Goal: Task Accomplishment & Management: Use online tool/utility

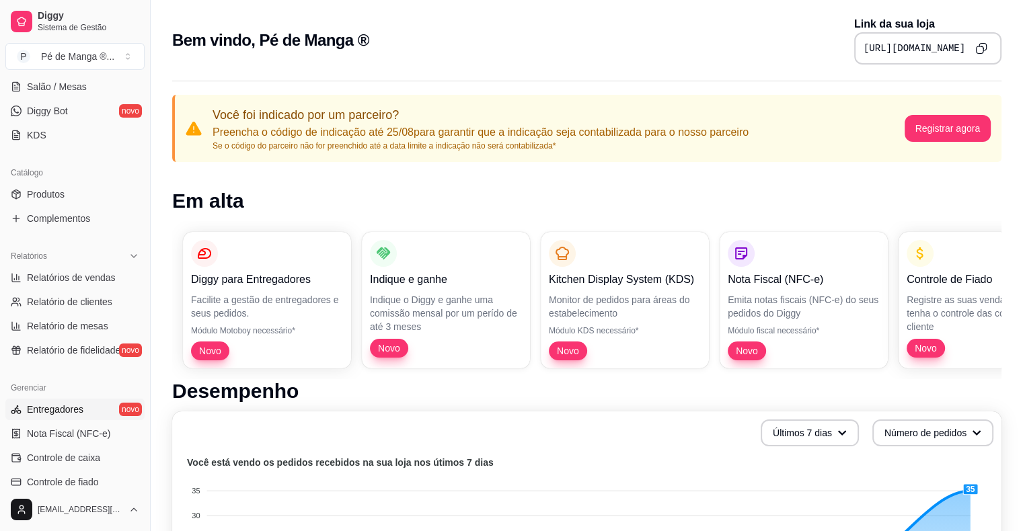
scroll to position [336, 0]
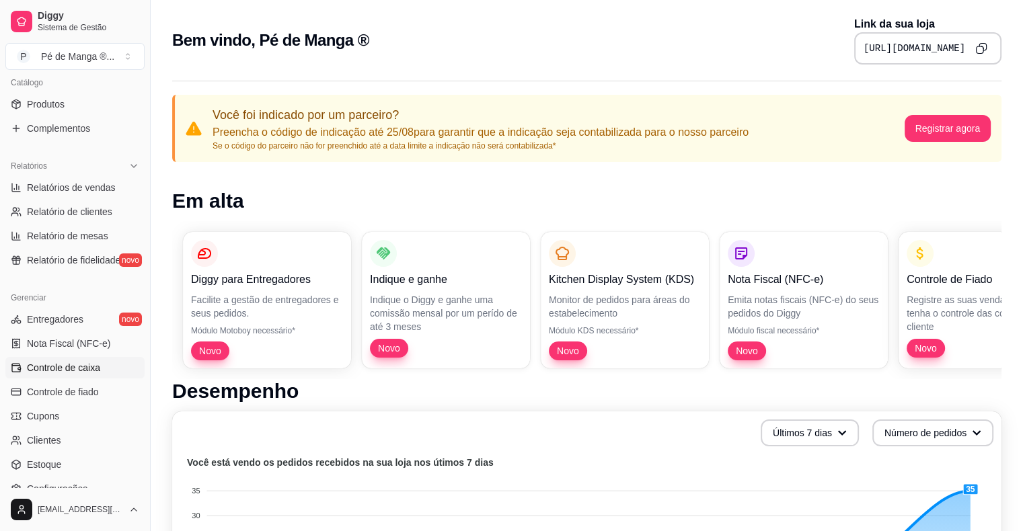
click at [104, 374] on link "Controle de caixa" at bounding box center [74, 368] width 139 height 22
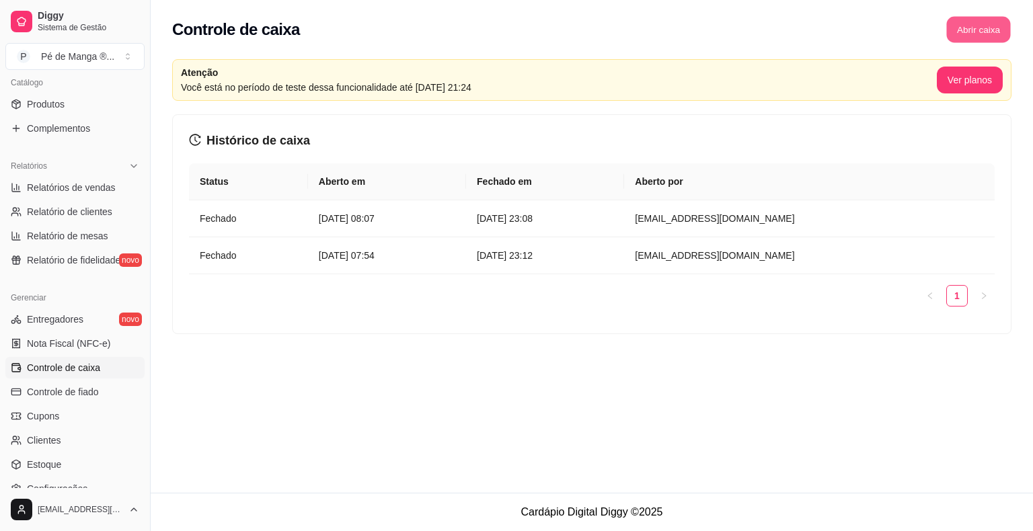
click at [977, 26] on button "Abrir caixa" at bounding box center [978, 30] width 64 height 26
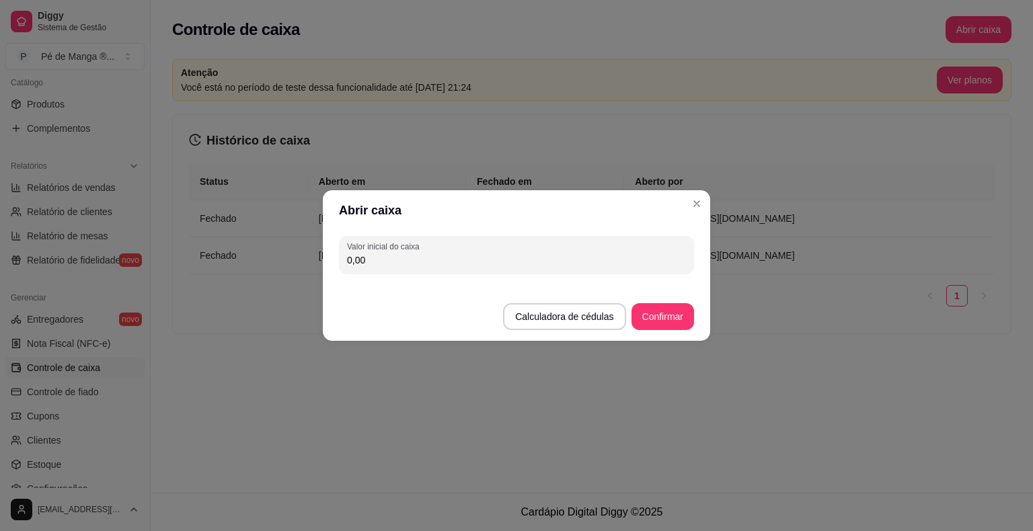
click at [675, 340] on footer "Calculadora de cédulas Confirmar" at bounding box center [516, 310] width 387 height 62
click at [667, 329] on footer "Calculadora de cédulas Confirmar" at bounding box center [516, 310] width 387 height 62
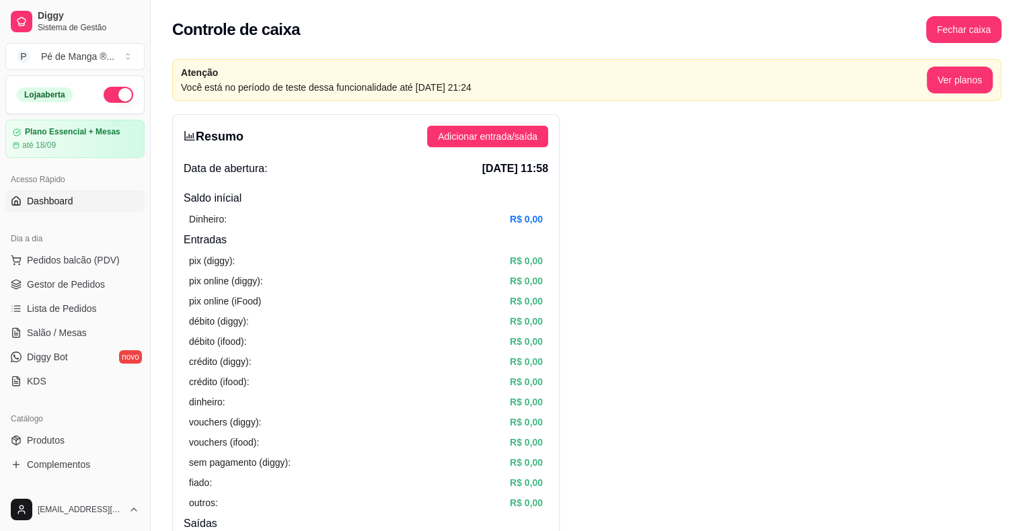
click at [40, 200] on span "Dashboard" at bounding box center [50, 200] width 46 height 13
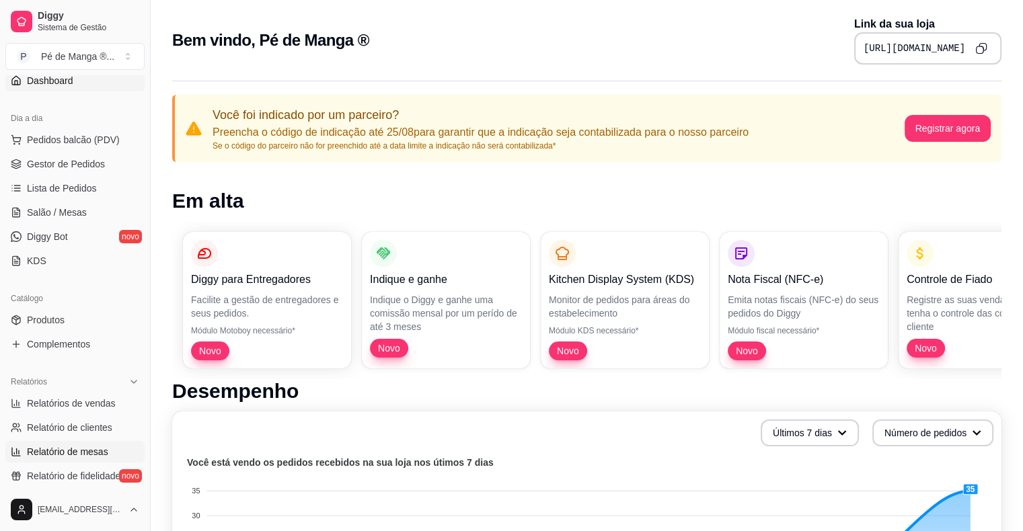
scroll to position [99, 0]
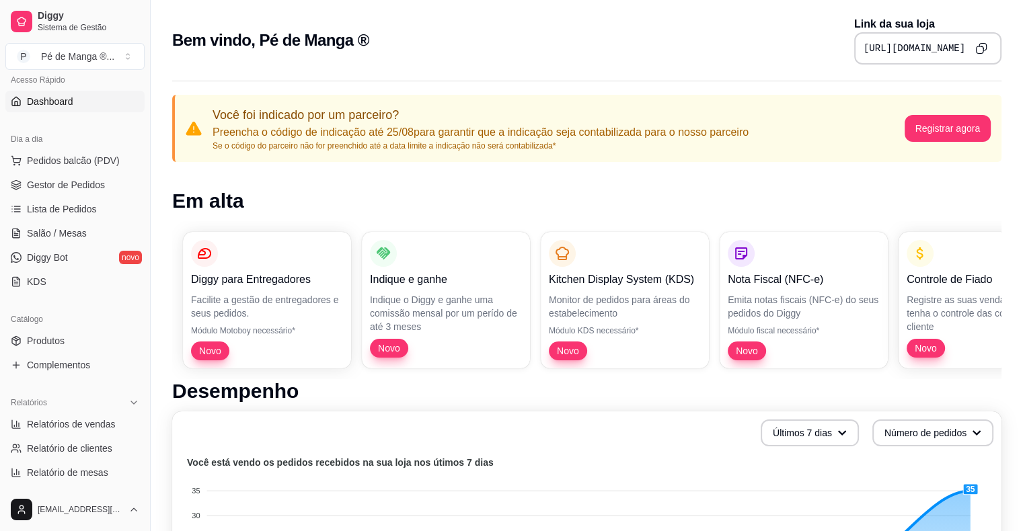
click at [71, 196] on ul "Pedidos balcão (PDV) Gestor de Pedidos Lista de Pedidos Salão / Mesas Diggy Bot…" at bounding box center [74, 221] width 139 height 143
click at [72, 194] on link "Gestor de Pedidos" at bounding box center [74, 185] width 139 height 22
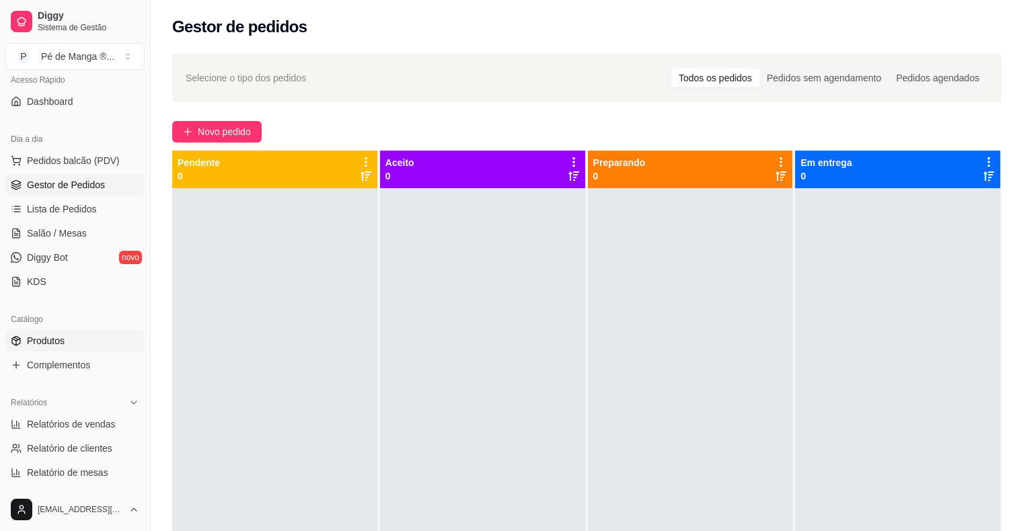
click at [77, 344] on link "Produtos" at bounding box center [74, 341] width 139 height 22
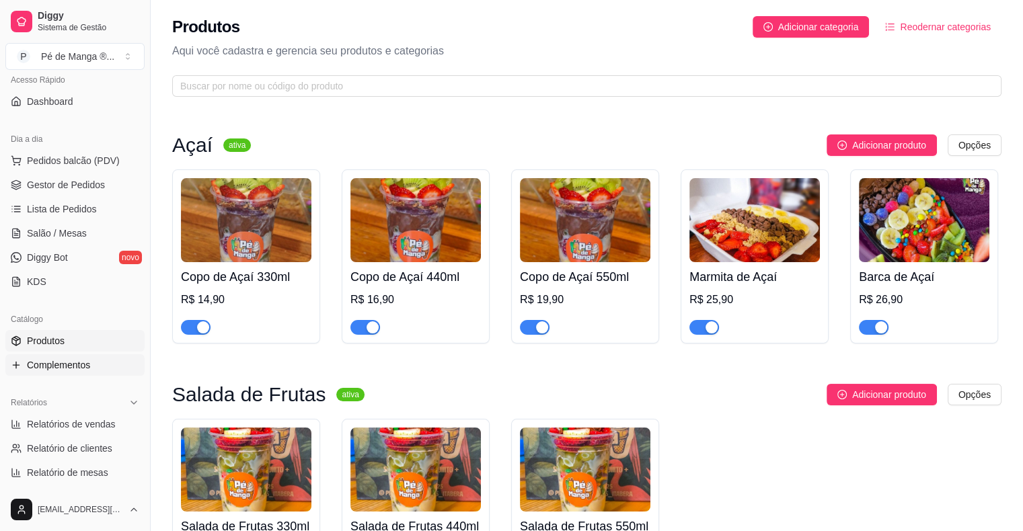
click at [74, 364] on span "Complementos" at bounding box center [58, 364] width 63 height 13
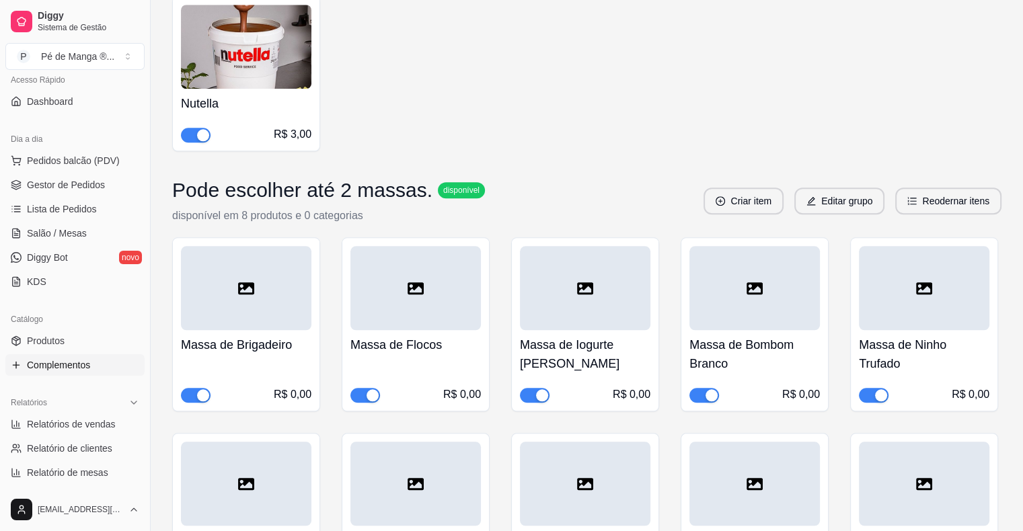
scroll to position [6387, 0]
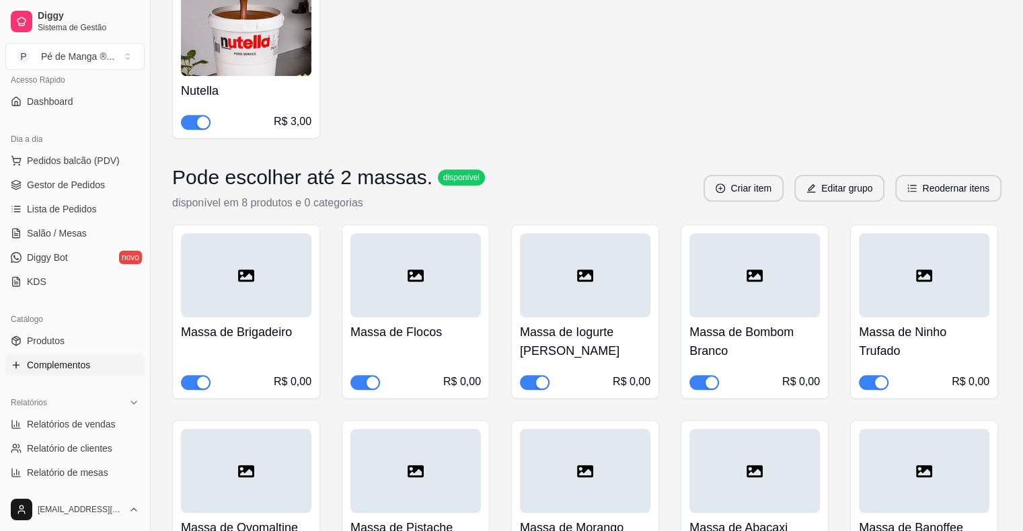
click at [869, 375] on span "button" at bounding box center [873, 382] width 30 height 15
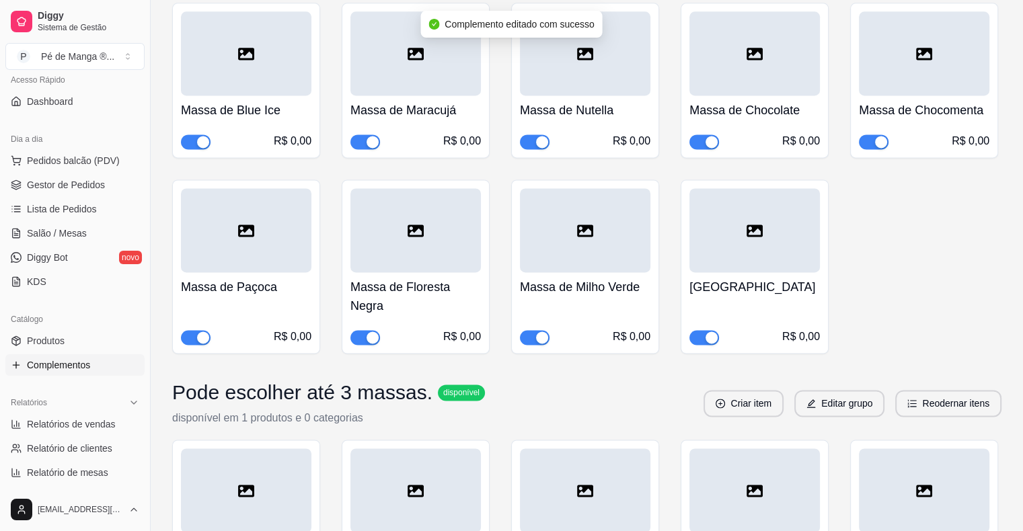
scroll to position [7126, 0]
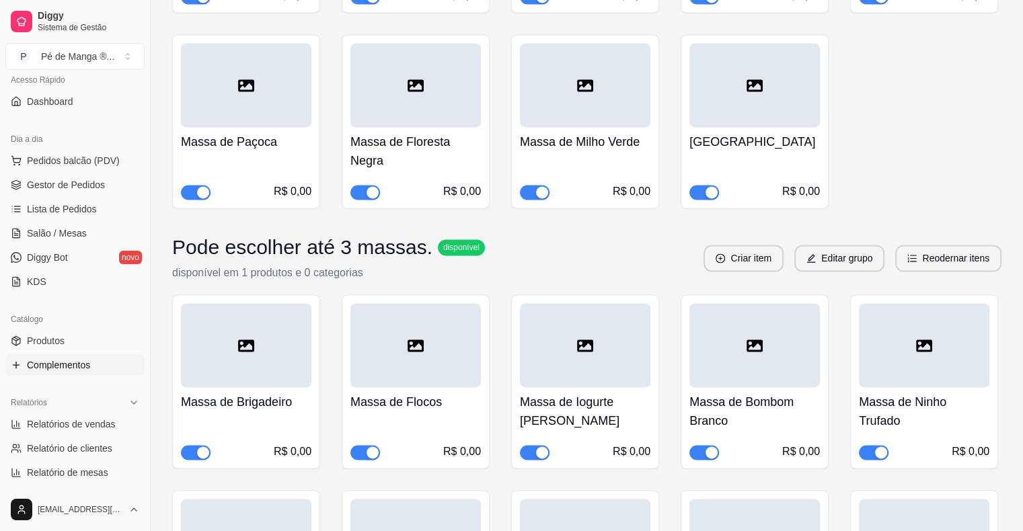
click at [865, 445] on span "button" at bounding box center [873, 452] width 30 height 15
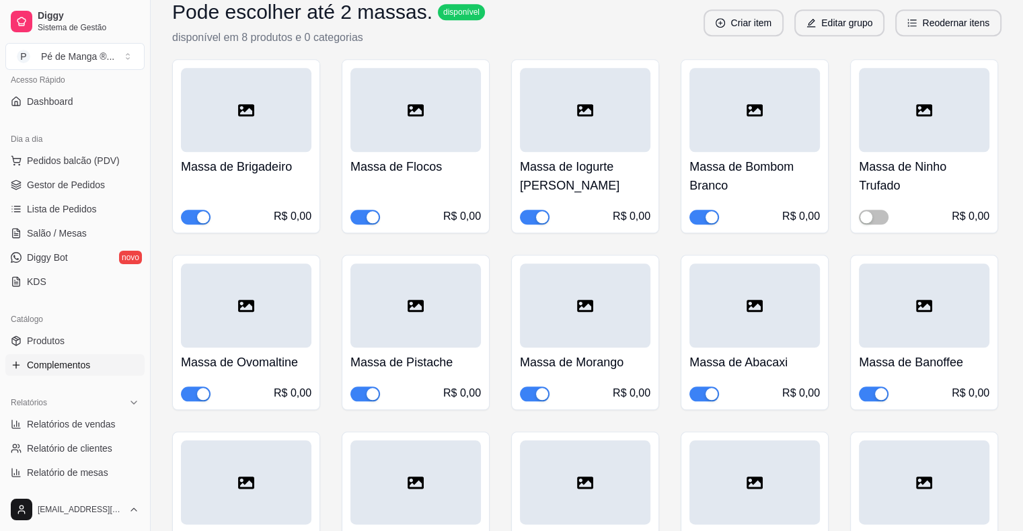
scroll to position [6565, 0]
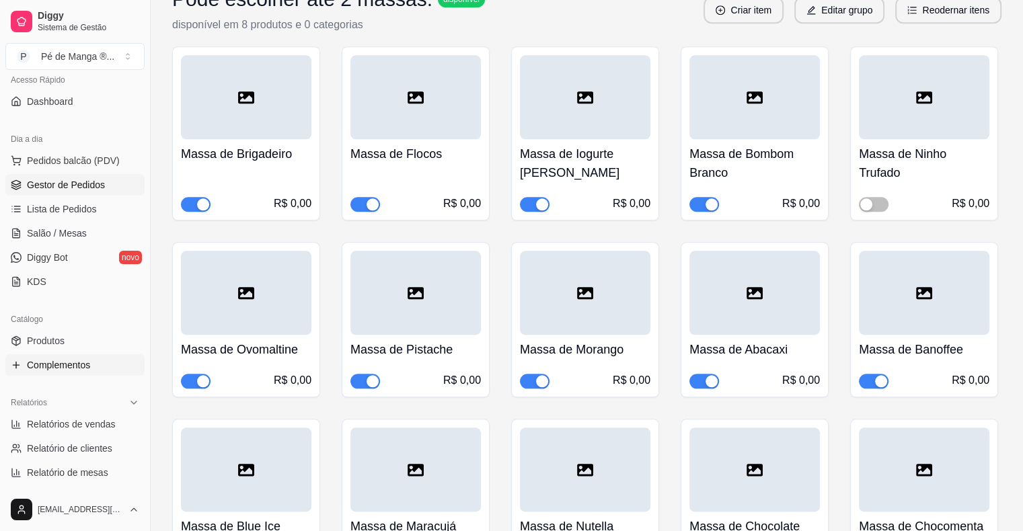
click at [91, 188] on span "Gestor de Pedidos" at bounding box center [66, 184] width 78 height 13
